Goal: Task Accomplishment & Management: Manage account settings

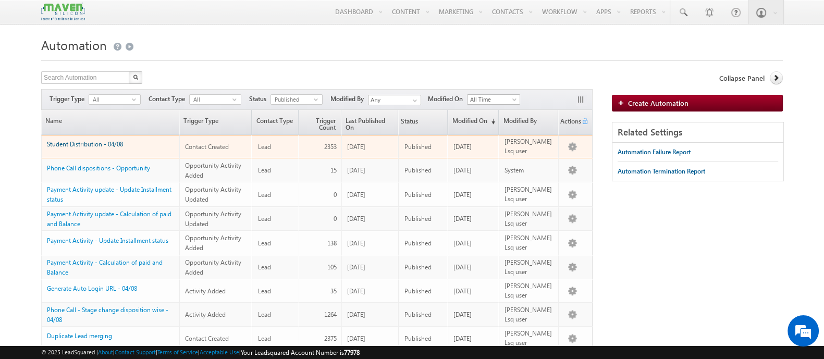
click at [110, 143] on link "Student Distribution - 04/08" at bounding box center [85, 144] width 76 height 8
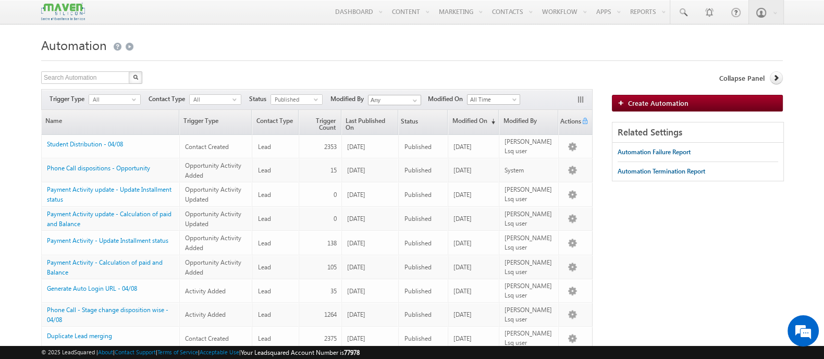
click at [70, 21] on span at bounding box center [63, 12] width 44 height 24
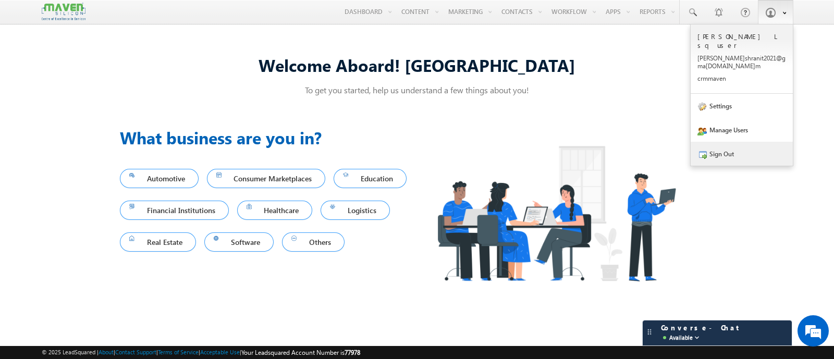
click at [729, 142] on link "Sign Out" at bounding box center [742, 154] width 102 height 24
